Goal: Navigation & Orientation: Find specific page/section

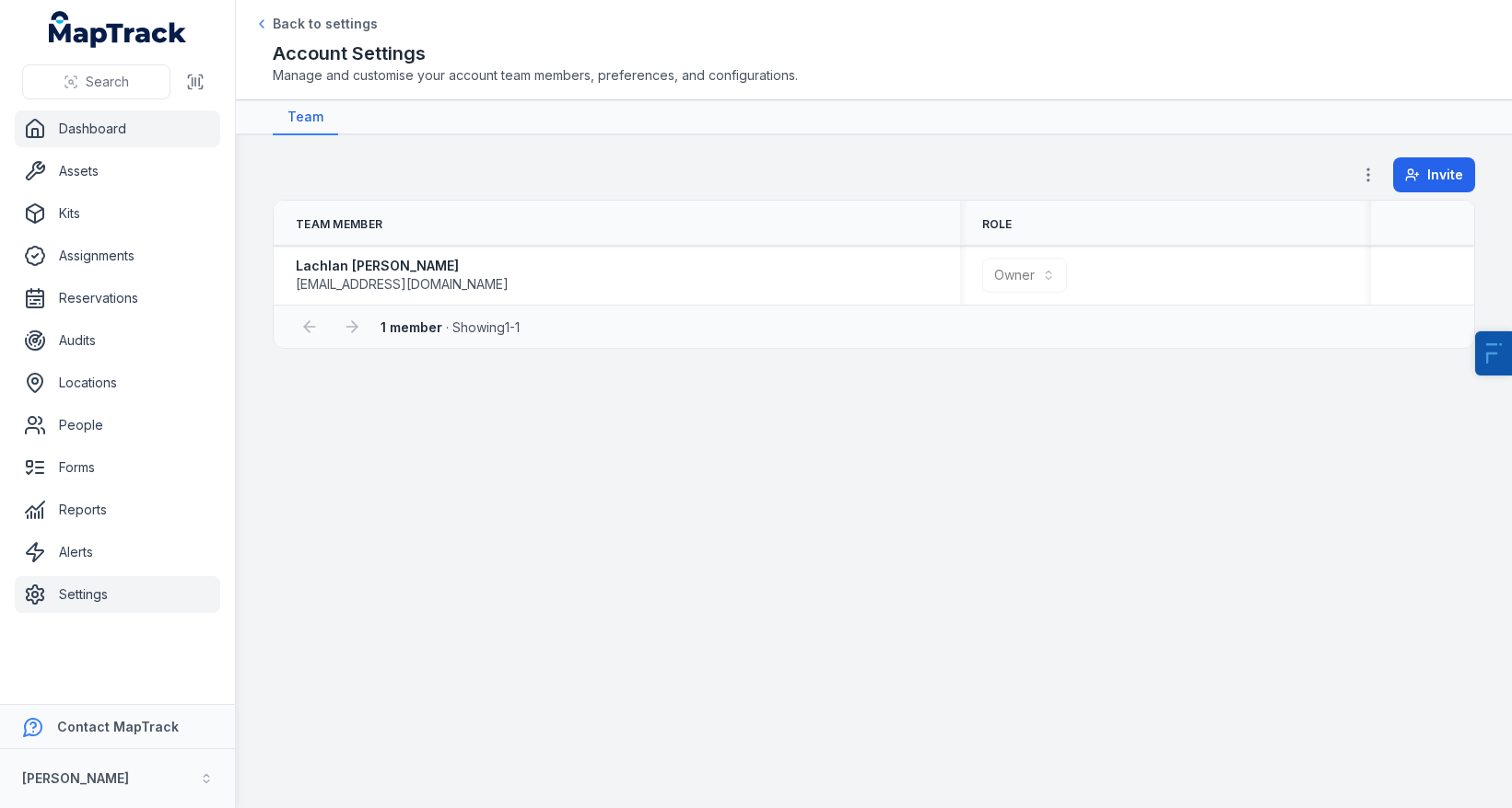
click at [85, 115] on link "Dashboard" at bounding box center [117, 129] width 205 height 37
